Goal: Transaction & Acquisition: Purchase product/service

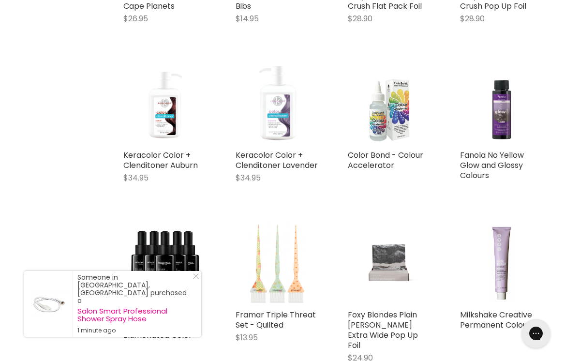
scroll to position [1529, 0]
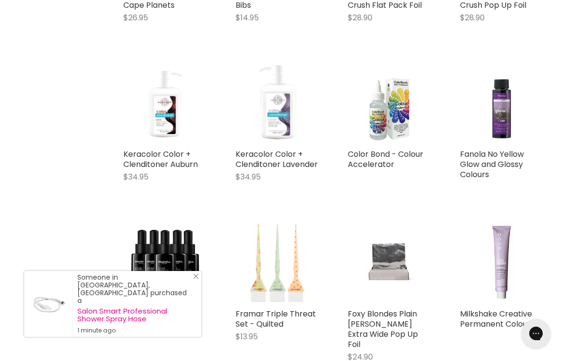
click at [196, 278] on line "Close Icon" at bounding box center [195, 276] width 5 height 5
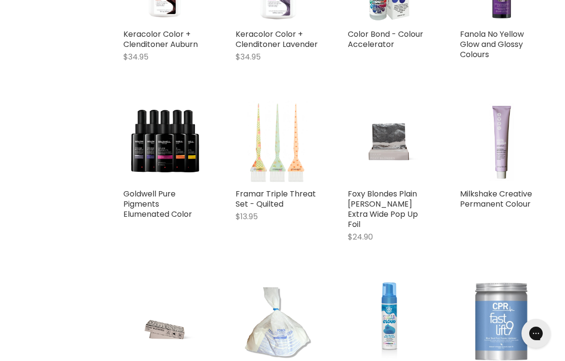
scroll to position [1660, 0]
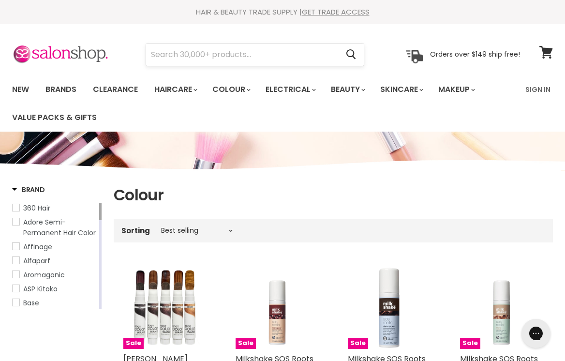
click at [177, 52] on input "Search" at bounding box center [242, 55] width 192 height 22
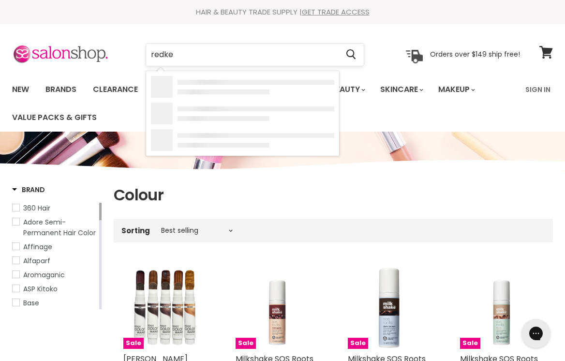
type input "redken"
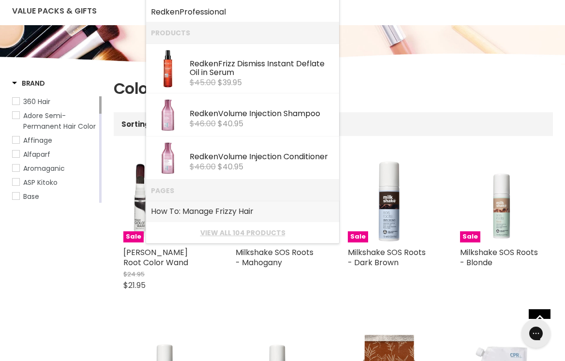
scroll to position [104, 0]
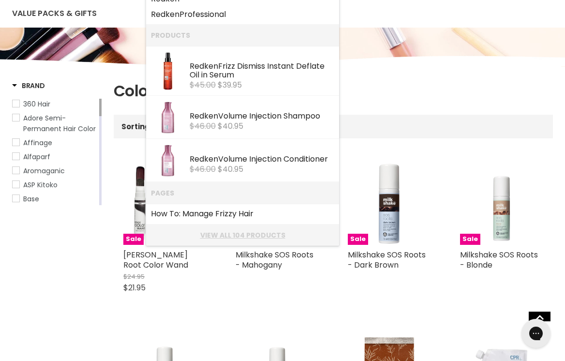
click at [255, 233] on link "View all 104 products" at bounding box center [242, 235] width 183 height 8
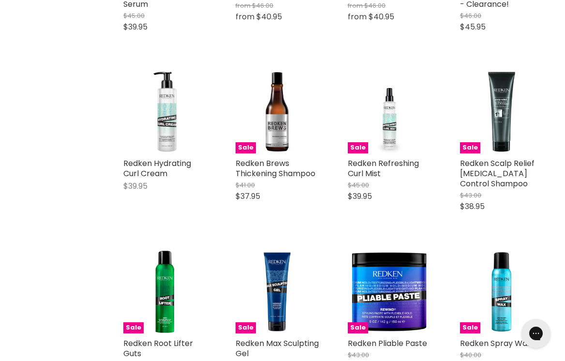
scroll to position [377, 0]
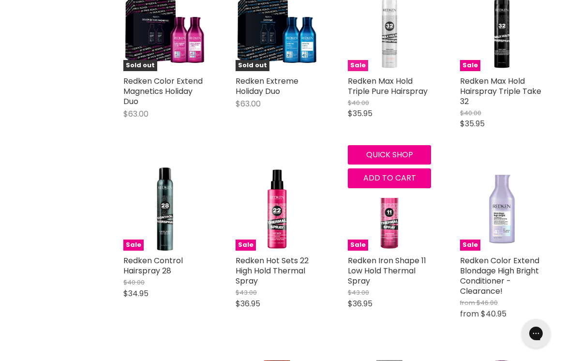
scroll to position [1700, 0]
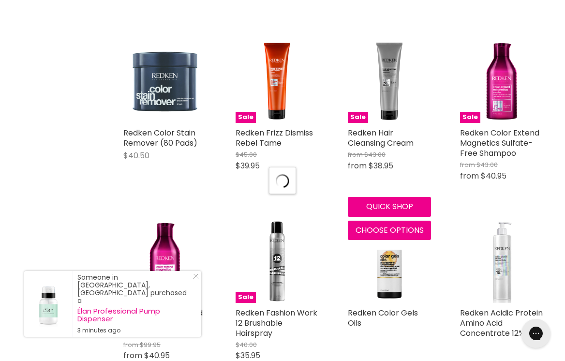
scroll to position [2011, 0]
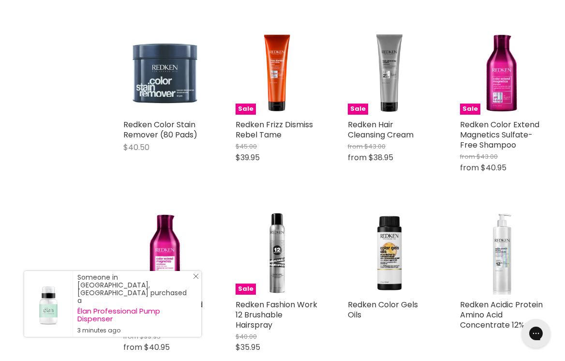
click at [194, 286] on div "Someone in [GEOGRAPHIC_DATA], [GEOGRAPHIC_DATA] purchased a Élan Professional P…" at bounding box center [112, 304] width 177 height 66
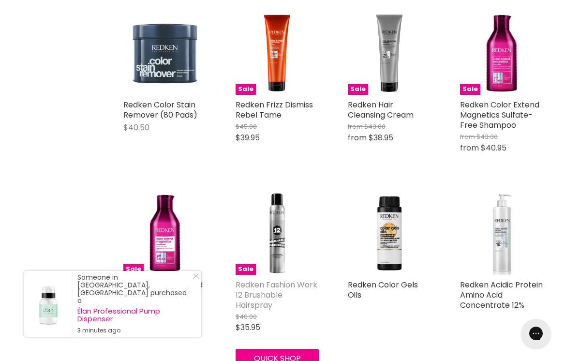
scroll to position [2028, 0]
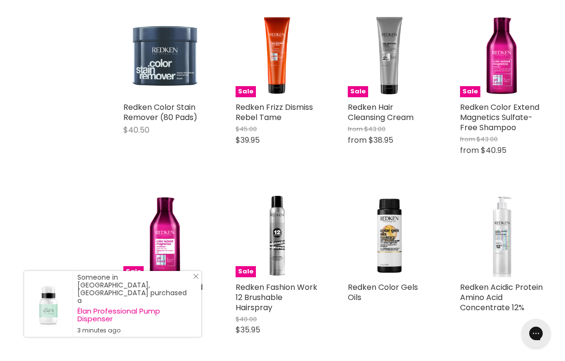
click at [198, 279] on icon "Close Icon" at bounding box center [196, 276] width 6 height 6
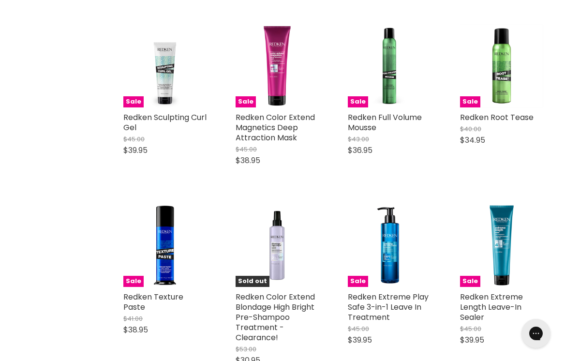
scroll to position [2944, 0]
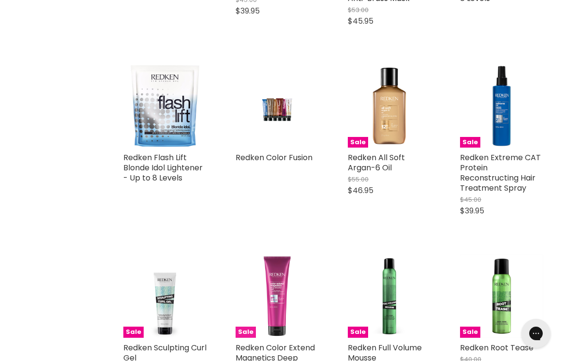
scroll to position [2645, 0]
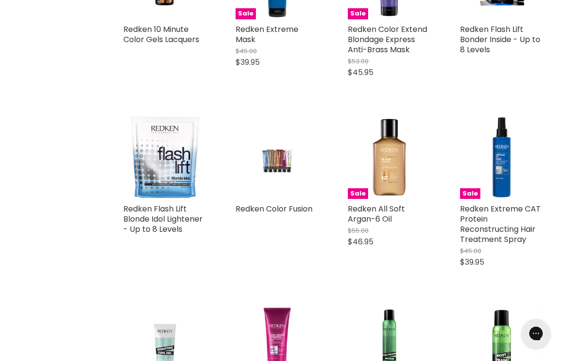
click at [271, 145] on img "Main content" at bounding box center [276, 157] width 55 height 83
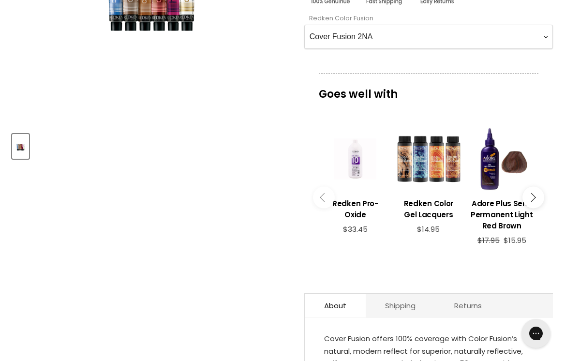
scroll to position [235, 0]
